Goal: Information Seeking & Learning: Learn about a topic

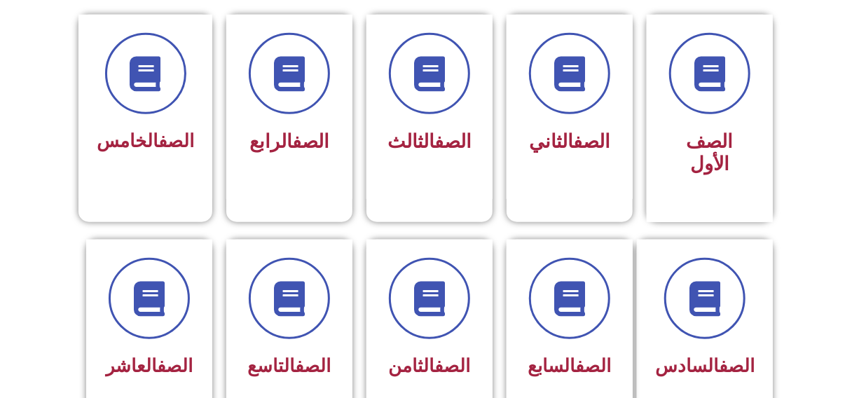
scroll to position [382, 0]
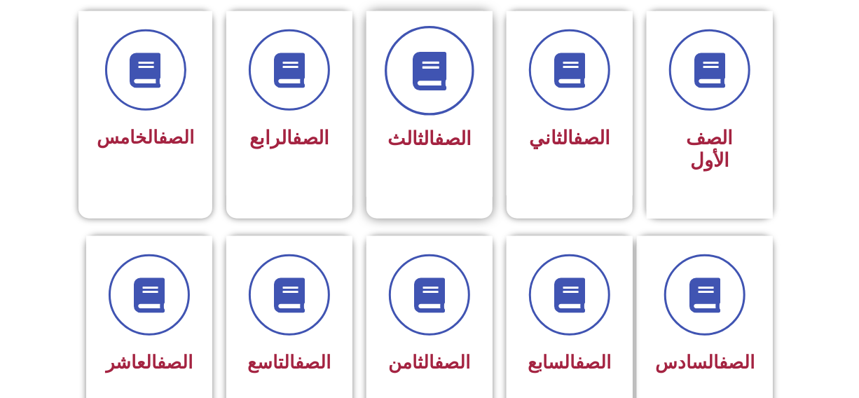
click at [436, 86] on icon at bounding box center [430, 71] width 39 height 39
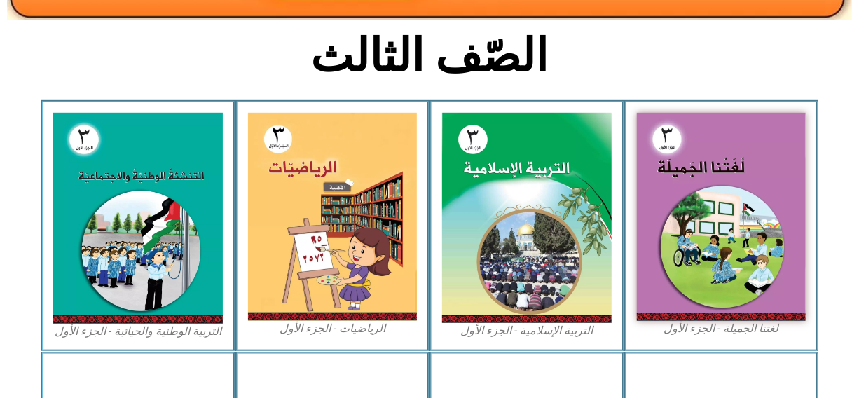
scroll to position [357, 0]
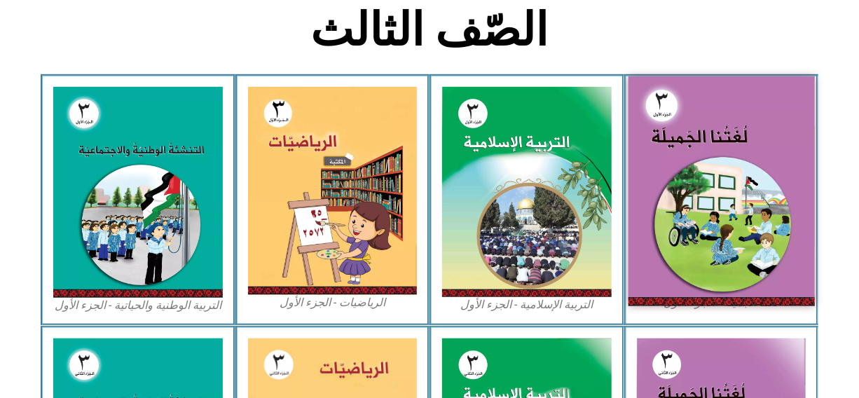
click at [698, 170] on img at bounding box center [721, 190] width 186 height 229
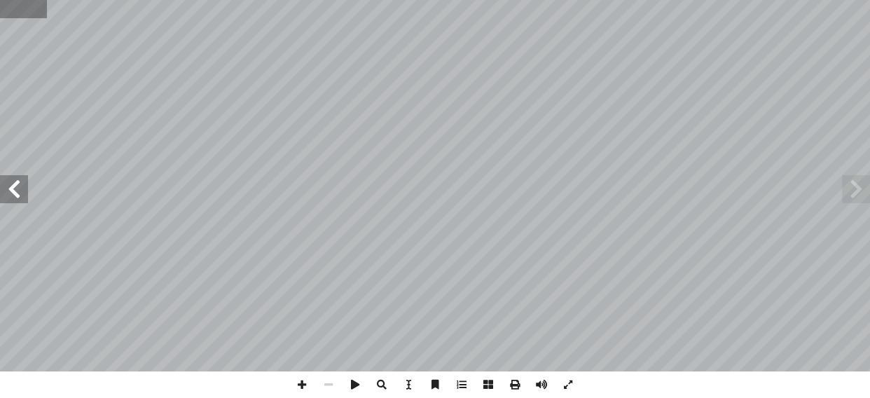
click at [24, 7] on input "text" at bounding box center [23, 9] width 47 height 18
type input "**"
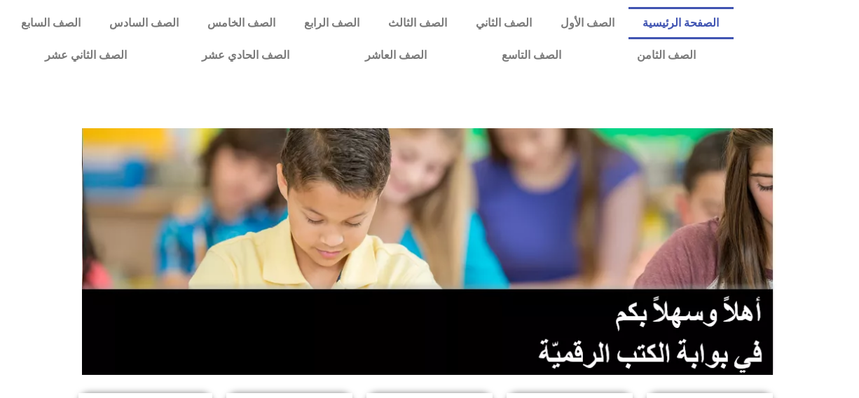
scroll to position [382, 0]
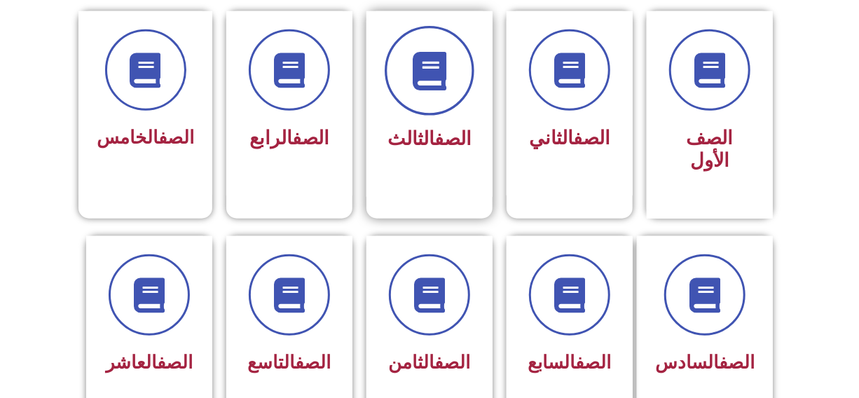
click at [422, 74] on icon at bounding box center [430, 71] width 39 height 39
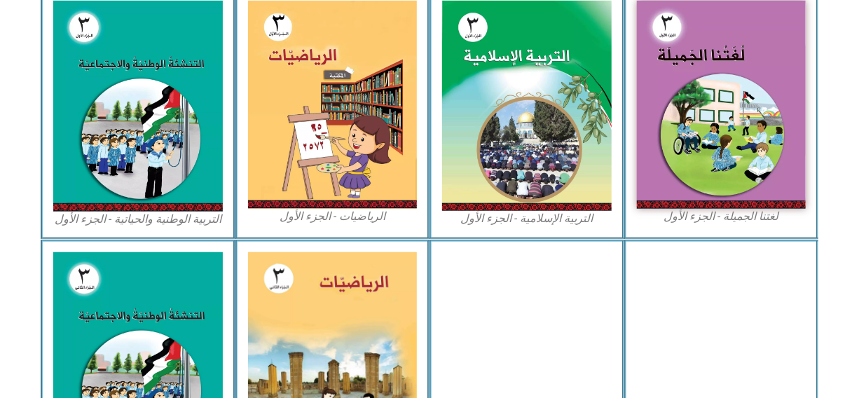
scroll to position [483, 0]
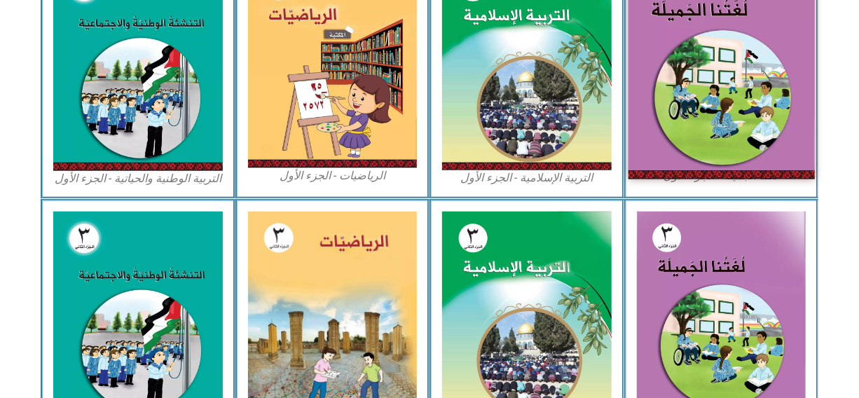
click at [697, 83] on img at bounding box center [721, 64] width 186 height 229
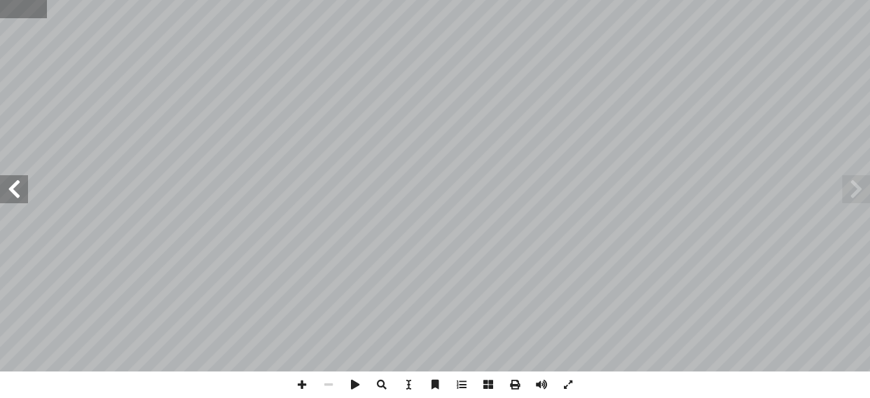
click at [31, 7] on input "text" at bounding box center [23, 9] width 47 height 18
type input "**"
click at [14, 184] on span at bounding box center [14, 189] width 28 height 28
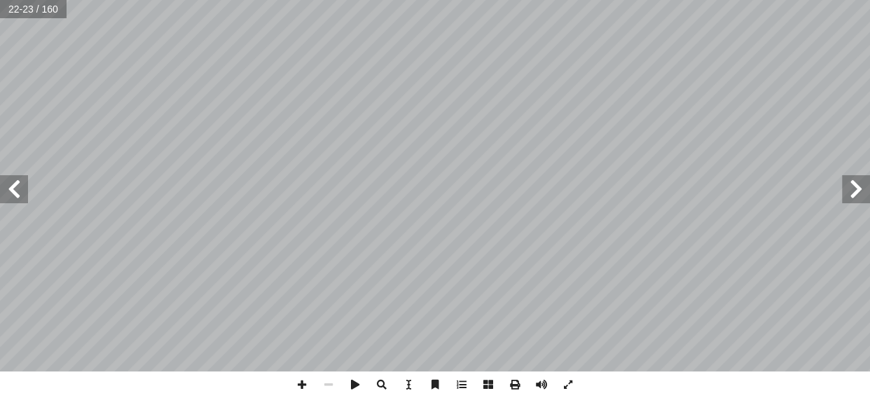
click at [14, 184] on span at bounding box center [14, 189] width 28 height 28
click at [300, 384] on span at bounding box center [302, 384] width 27 height 27
